Goal: Task Accomplishment & Management: Manage account settings

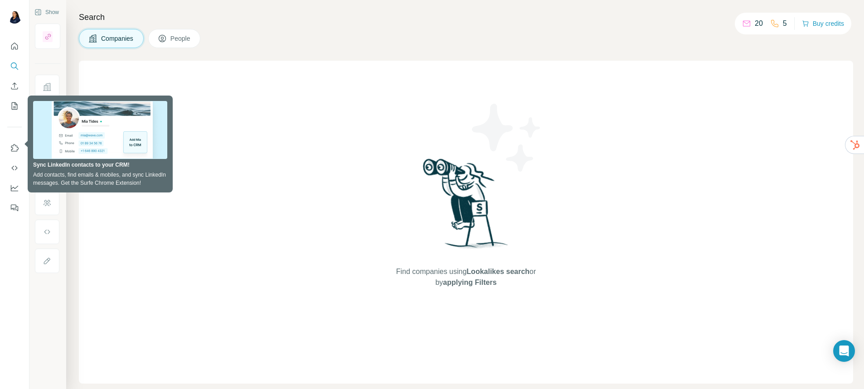
click at [19, 237] on div at bounding box center [14, 194] width 29 height 389
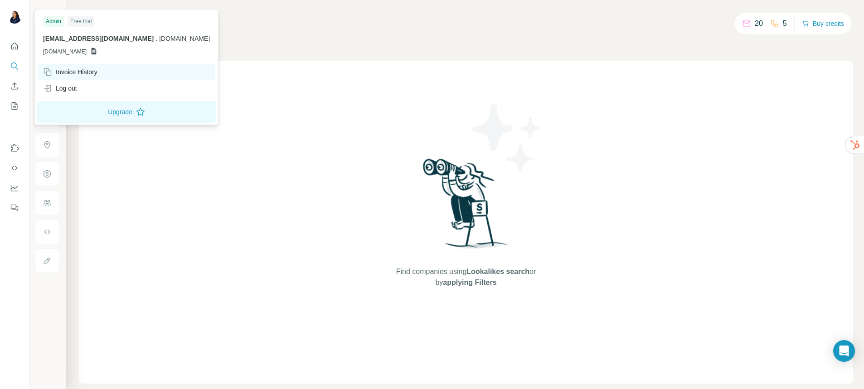
click at [73, 71] on div "Invoice History" at bounding box center [70, 72] width 54 height 9
click at [85, 71] on div "Invoice History" at bounding box center [70, 72] width 54 height 9
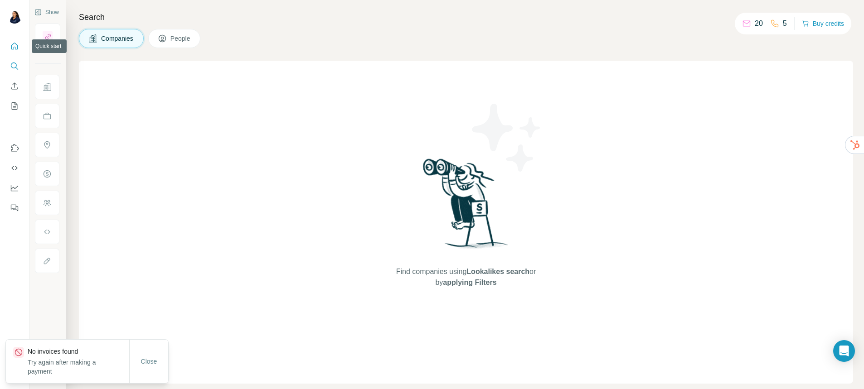
click at [11, 44] on icon "Quick start" at bounding box center [14, 46] width 9 height 9
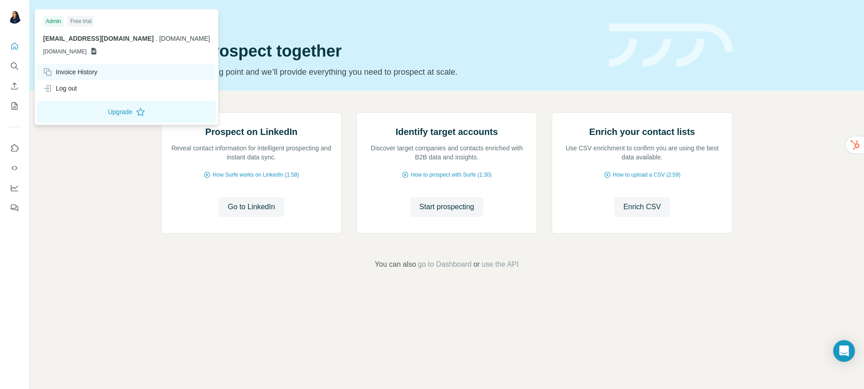
click at [87, 73] on div "Invoice History" at bounding box center [70, 72] width 54 height 9
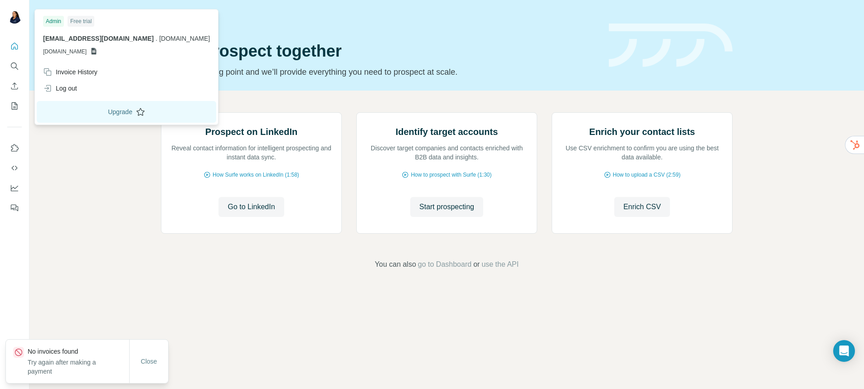
click at [92, 121] on button "Upgrade" at bounding box center [126, 112] width 179 height 22
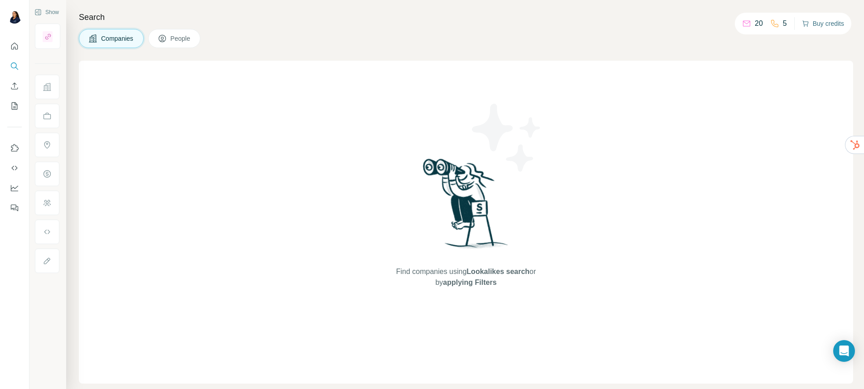
click at [826, 25] on button "Buy credits" at bounding box center [823, 23] width 42 height 13
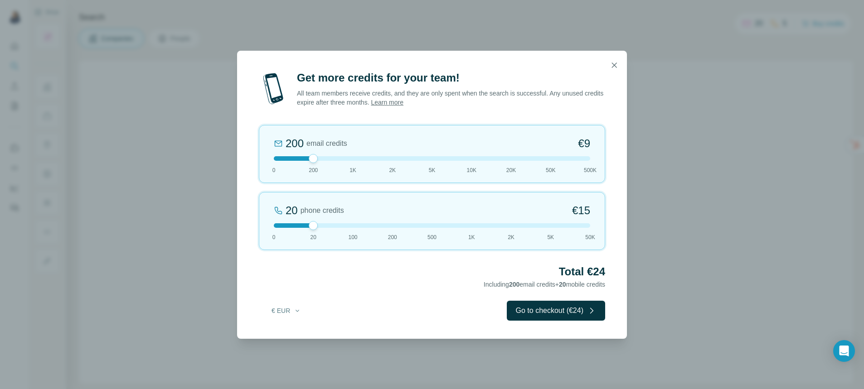
click at [376, 157] on div at bounding box center [432, 158] width 316 height 5
click at [484, 157] on div at bounding box center [432, 158] width 316 height 5
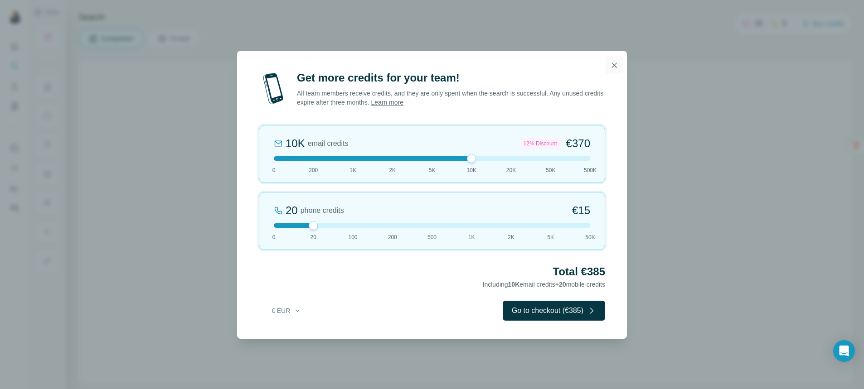
click at [616, 63] on icon "button" at bounding box center [614, 65] width 5 height 5
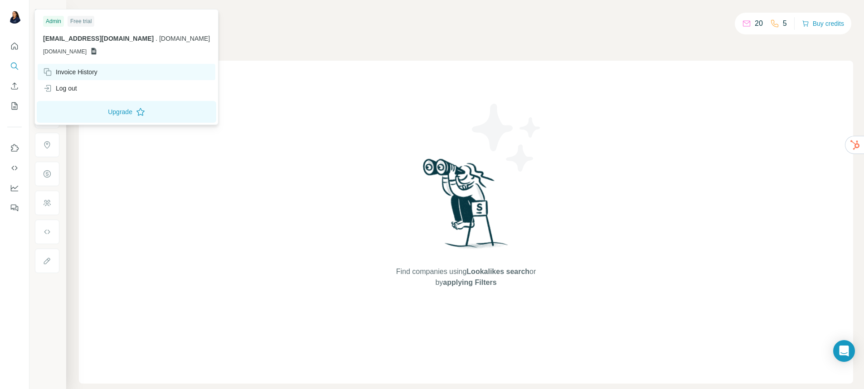
click at [70, 73] on div "Invoice History" at bounding box center [70, 72] width 54 height 9
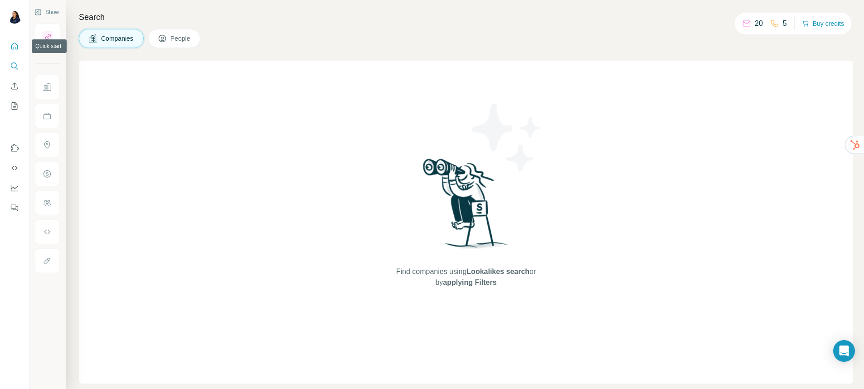
click at [11, 46] on icon "Quick start" at bounding box center [14, 46] width 7 height 7
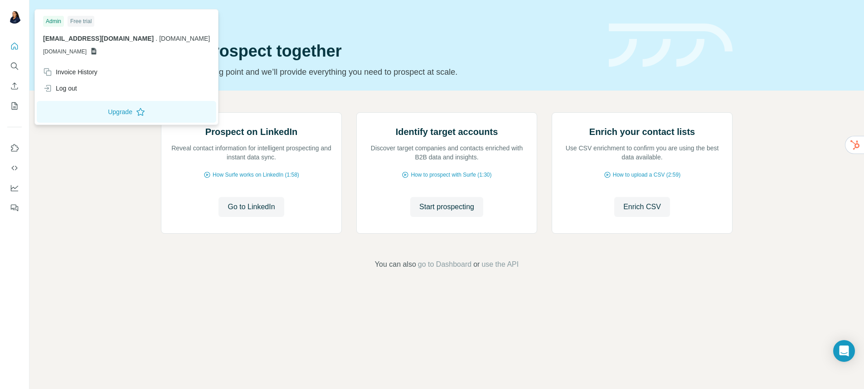
click at [16, 19] on img at bounding box center [14, 16] width 15 height 15
click at [19, 48] on icon "Quick start" at bounding box center [14, 46] width 9 height 9
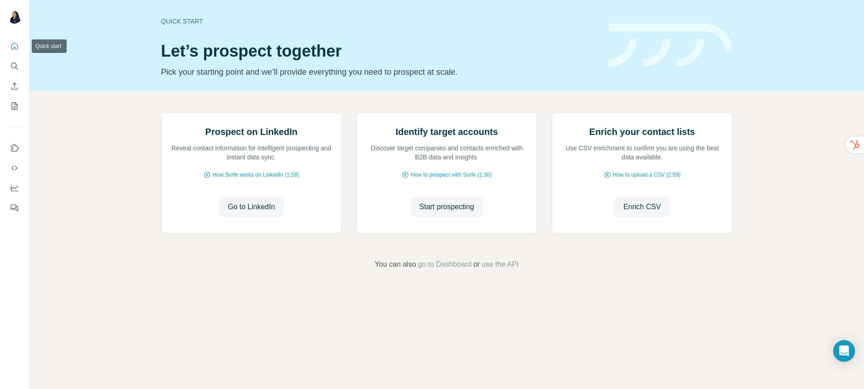
click at [11, 46] on icon "Quick start" at bounding box center [14, 46] width 7 height 7
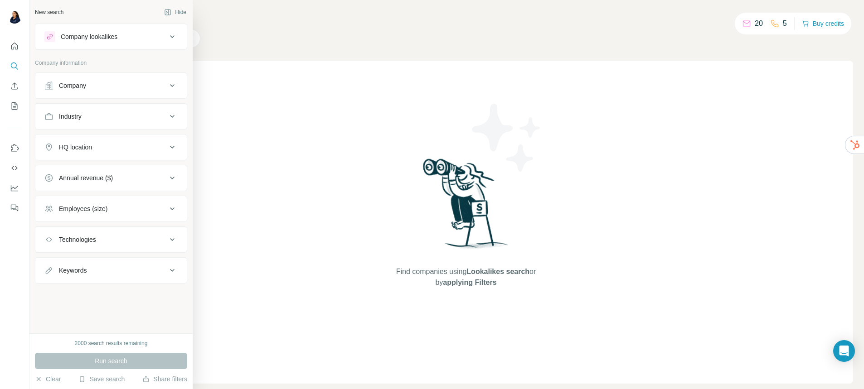
click at [141, 46] on button "Company lookalikes" at bounding box center [110, 37] width 151 height 22
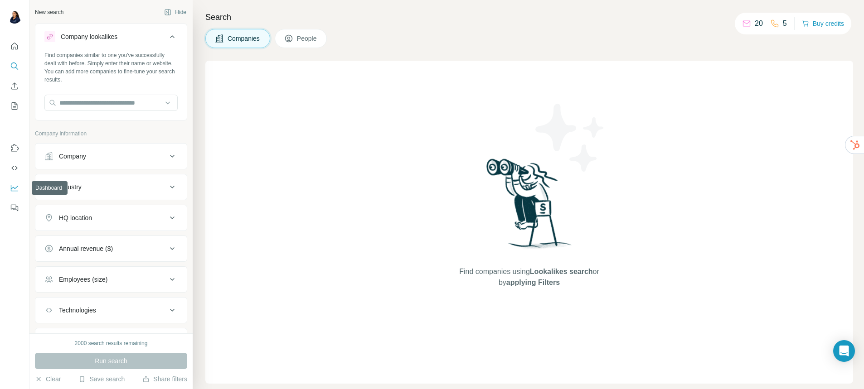
click at [14, 186] on icon "Dashboard" at bounding box center [14, 188] width 9 height 9
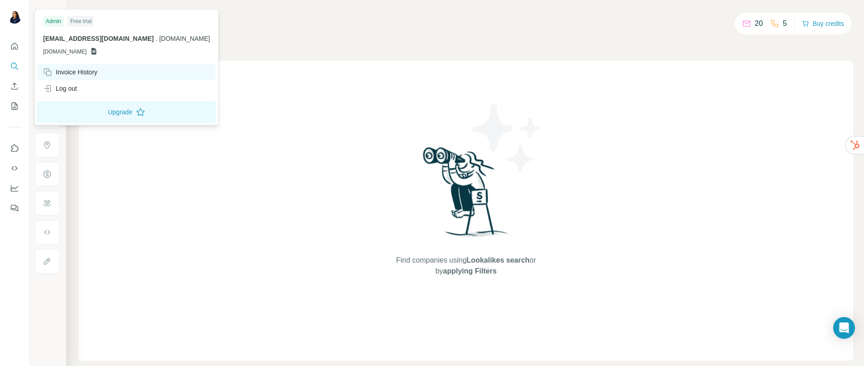
click at [72, 76] on div "Invoice History" at bounding box center [70, 72] width 54 height 9
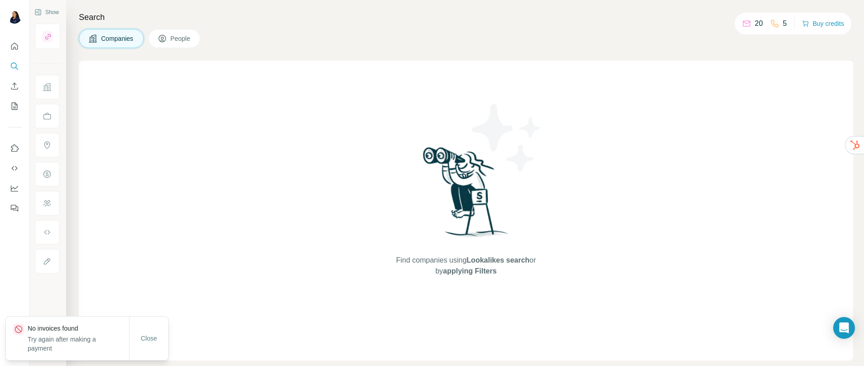
click at [1, 120] on div at bounding box center [14, 125] width 29 height 184
click at [182, 172] on div "Find companies using Lookalikes search or by applying Filters" at bounding box center [466, 211] width 774 height 300
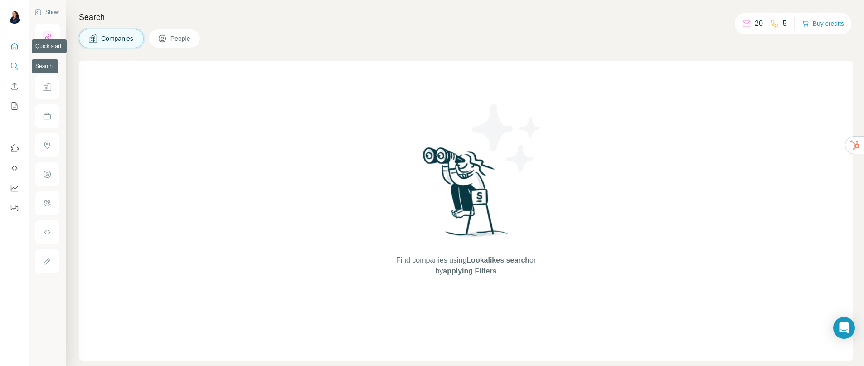
click at [12, 51] on button "Quick start" at bounding box center [14, 46] width 15 height 16
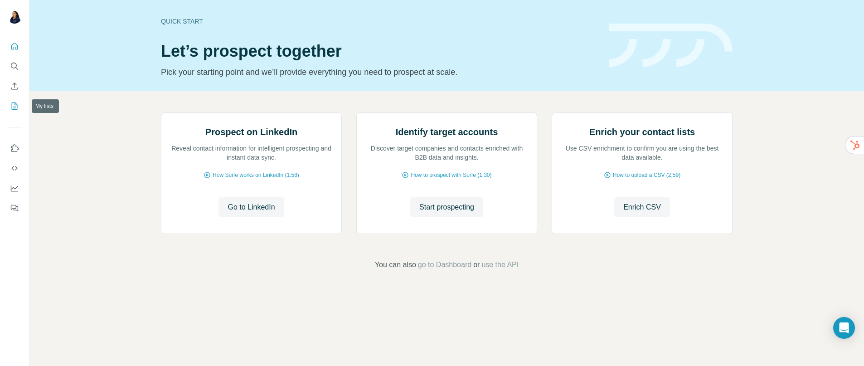
click at [14, 109] on icon "My lists" at bounding box center [15, 105] width 6 height 7
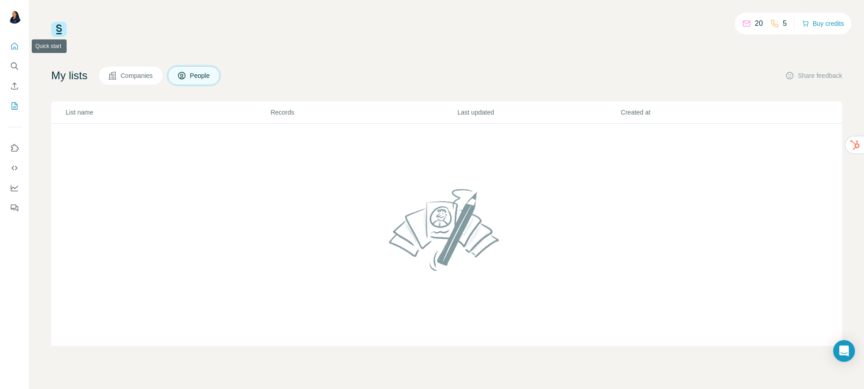
click at [12, 49] on icon "Quick start" at bounding box center [14, 46] width 7 height 7
